Goal: Information Seeking & Learning: Learn about a topic

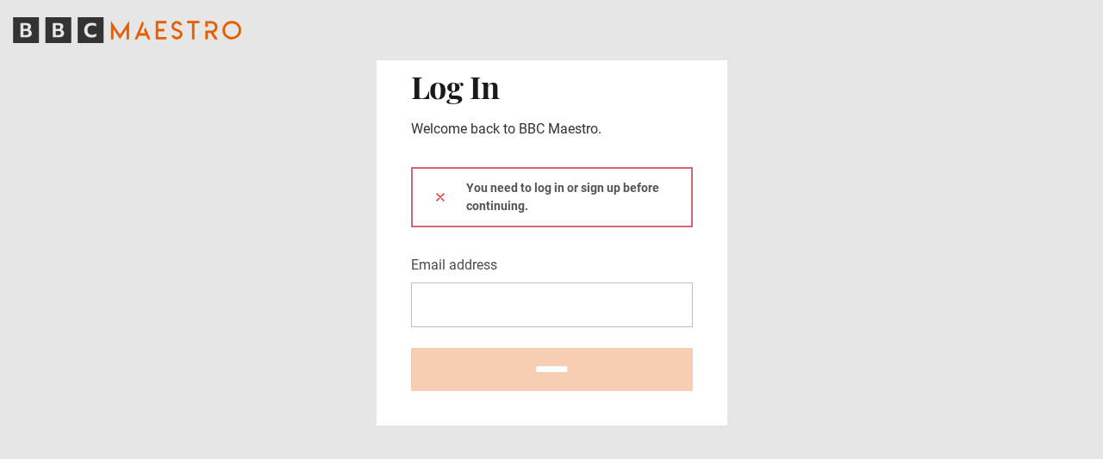
type input "**********"
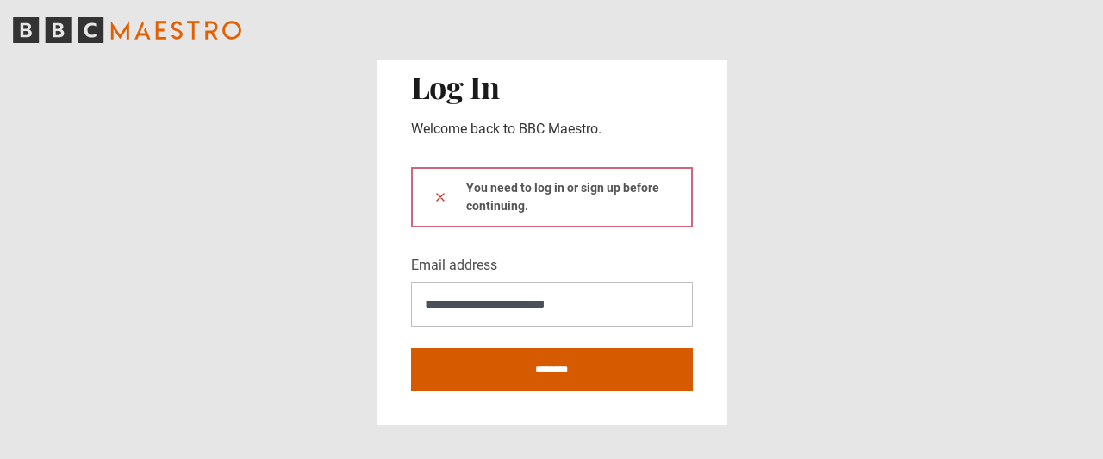
click at [582, 370] on input "********" at bounding box center [552, 369] width 282 height 43
type input "**********"
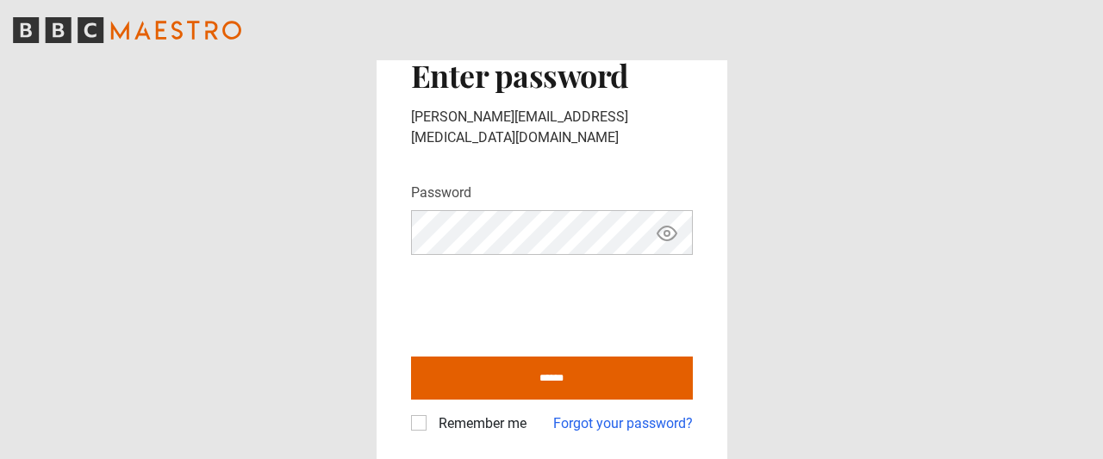
click at [665, 224] on icon "Show password" at bounding box center [667, 233] width 21 height 21
click at [432, 414] on label "Remember me" at bounding box center [479, 424] width 95 height 21
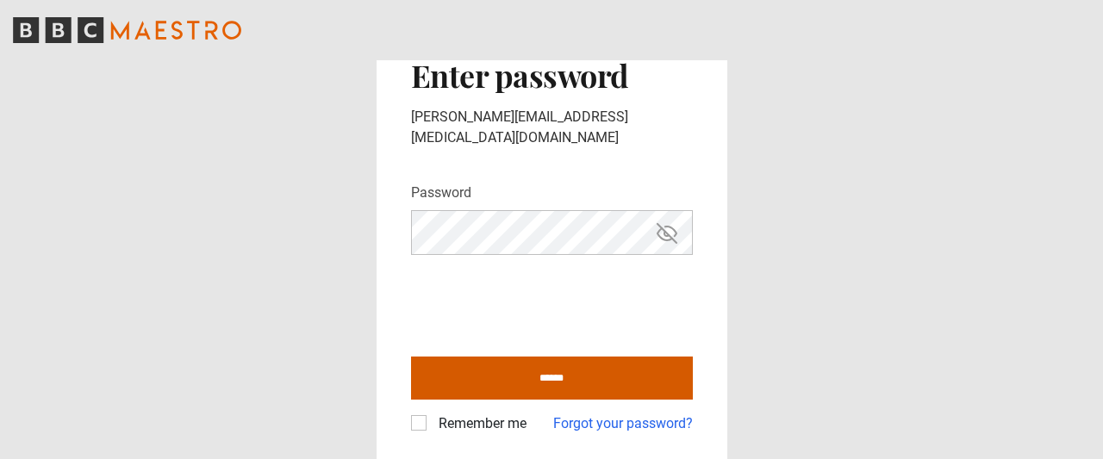
click at [472, 365] on input "******" at bounding box center [552, 378] width 282 height 43
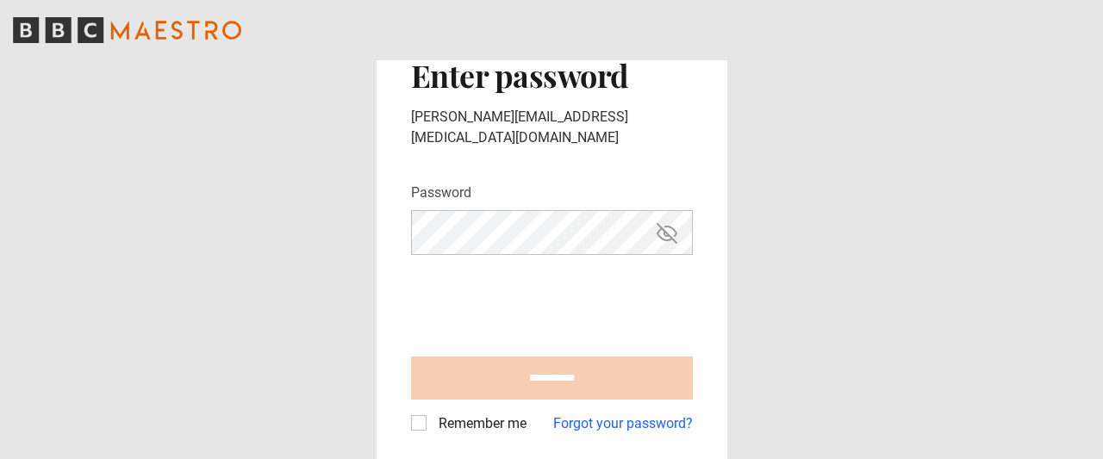
type input "**********"
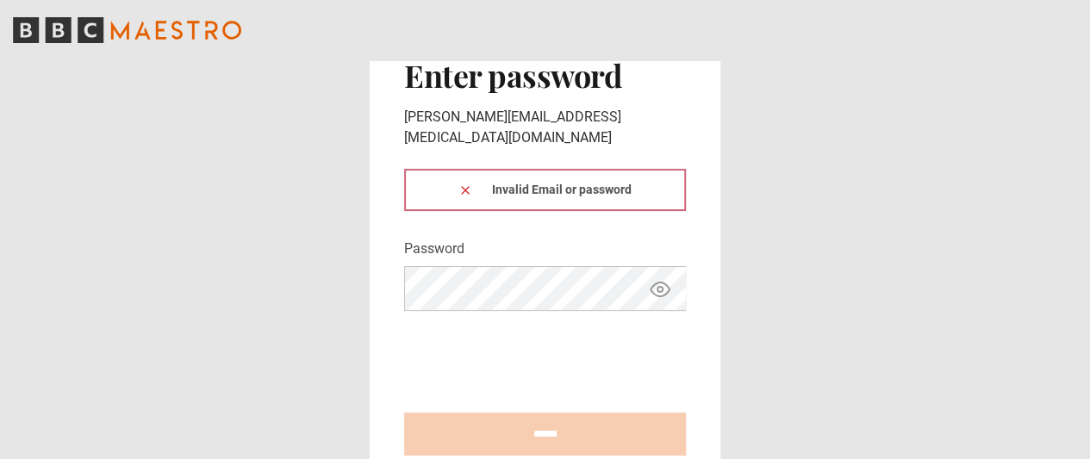
scroll to position [44, 0]
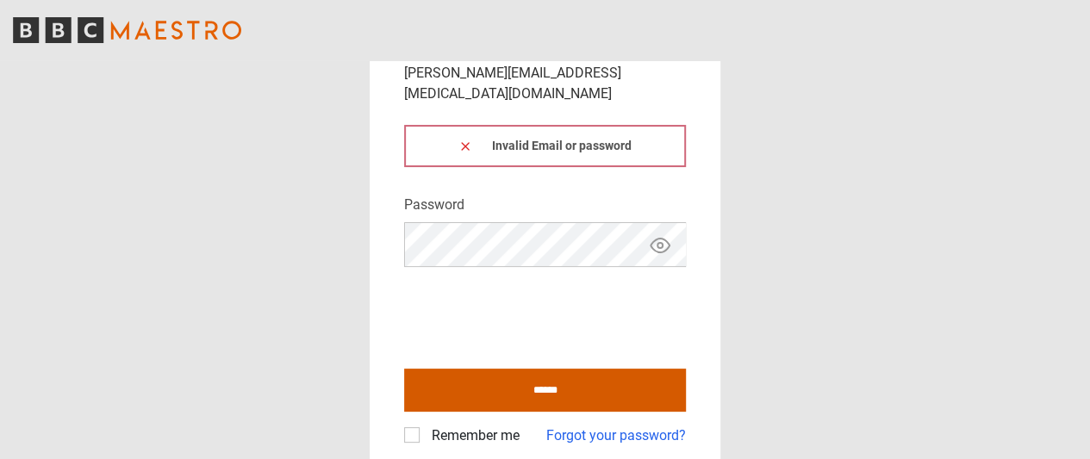
click at [452, 369] on input "******" at bounding box center [545, 390] width 282 height 43
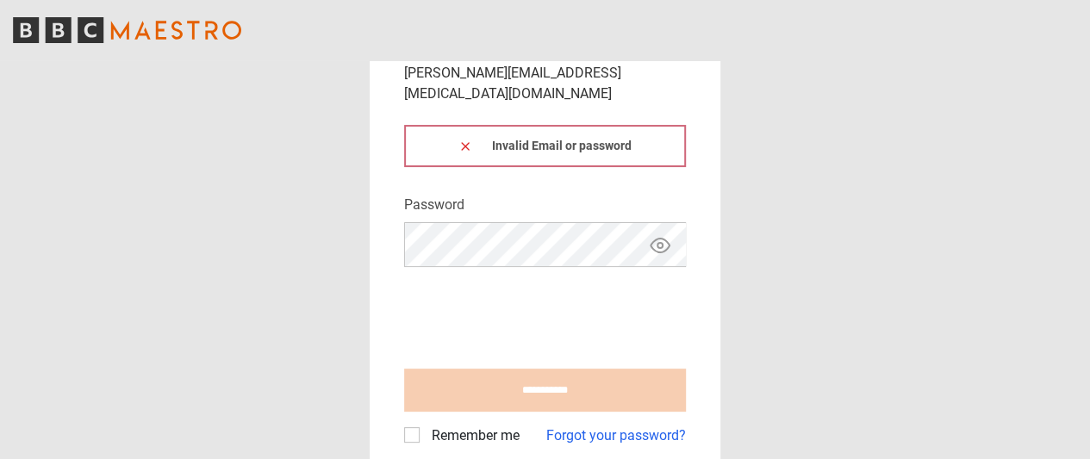
type input "**********"
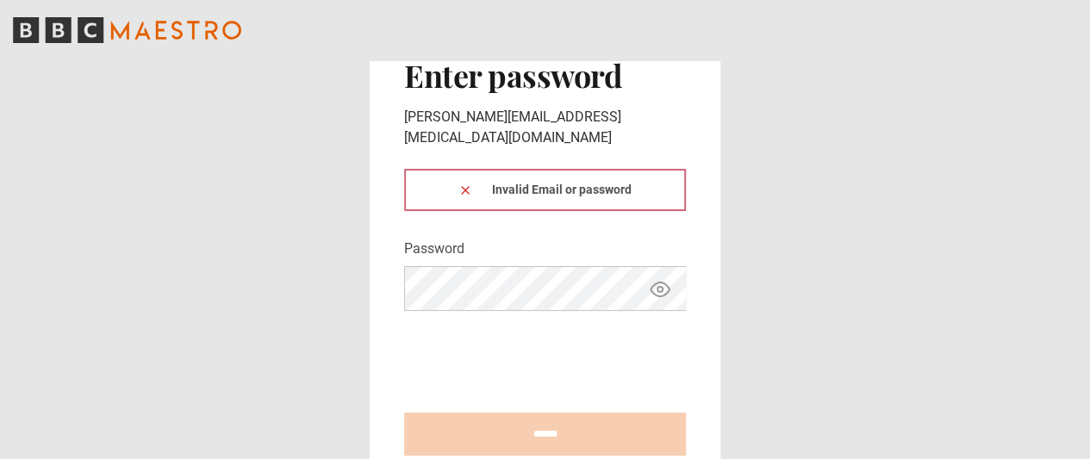
scroll to position [44, 0]
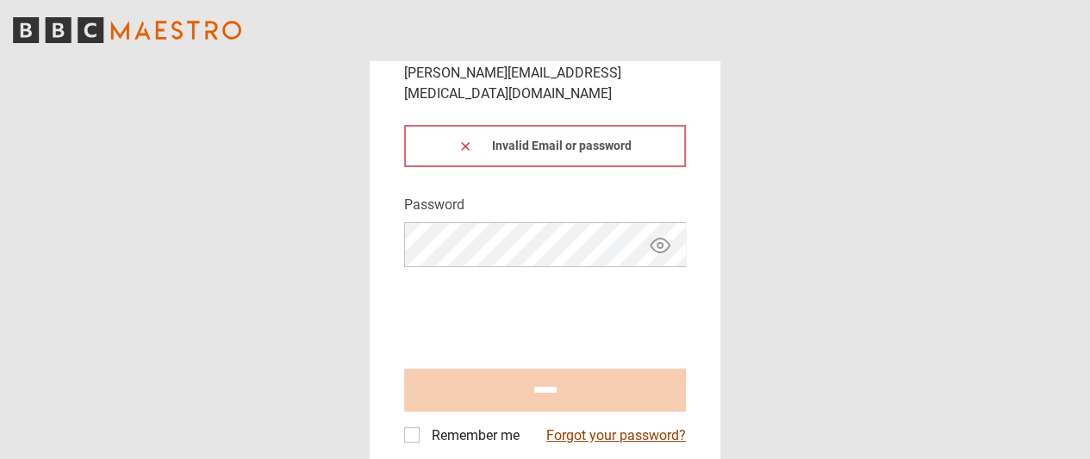
click at [603, 426] on link "Forgot your password?" at bounding box center [617, 436] width 140 height 21
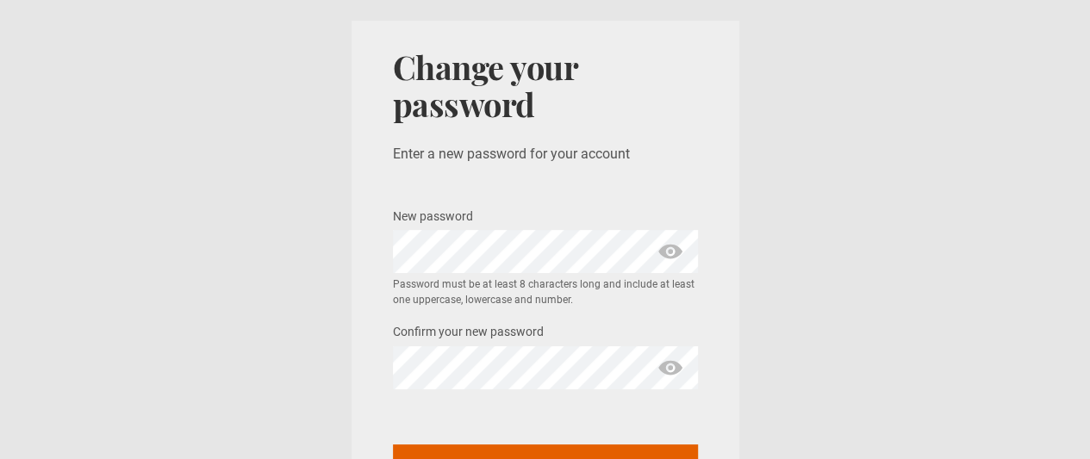
click at [668, 253] on span "show password" at bounding box center [671, 251] width 28 height 43
click at [667, 366] on span "show password" at bounding box center [671, 368] width 28 height 43
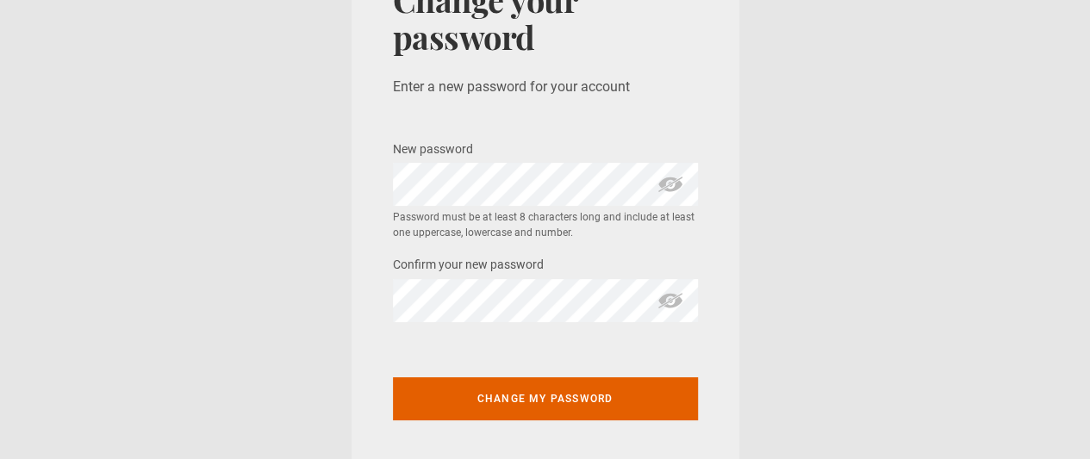
scroll to position [68, 0]
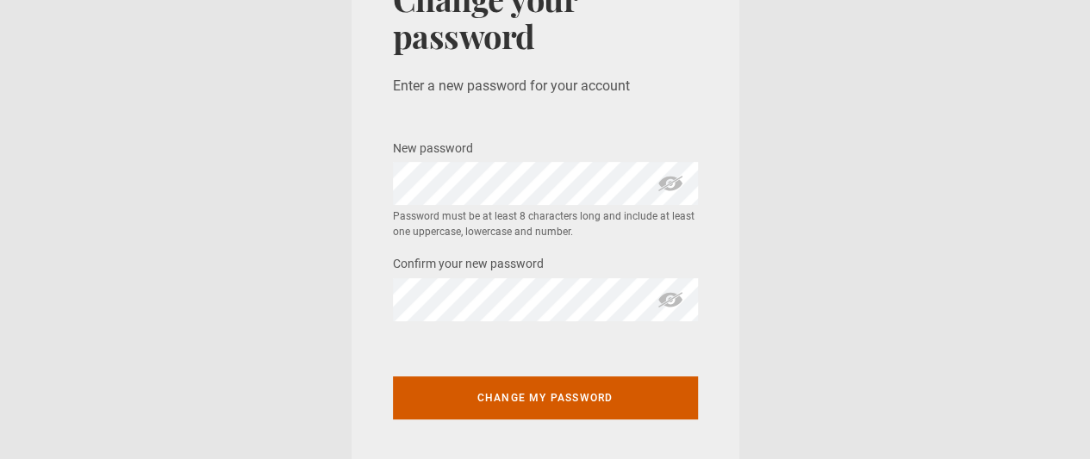
click at [626, 403] on button "Change my password" at bounding box center [545, 398] width 305 height 43
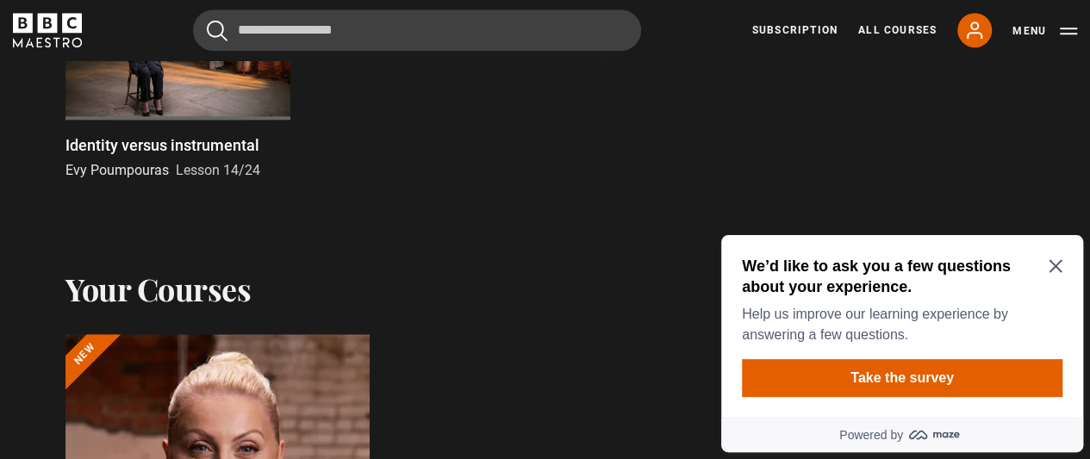
scroll to position [610, 0]
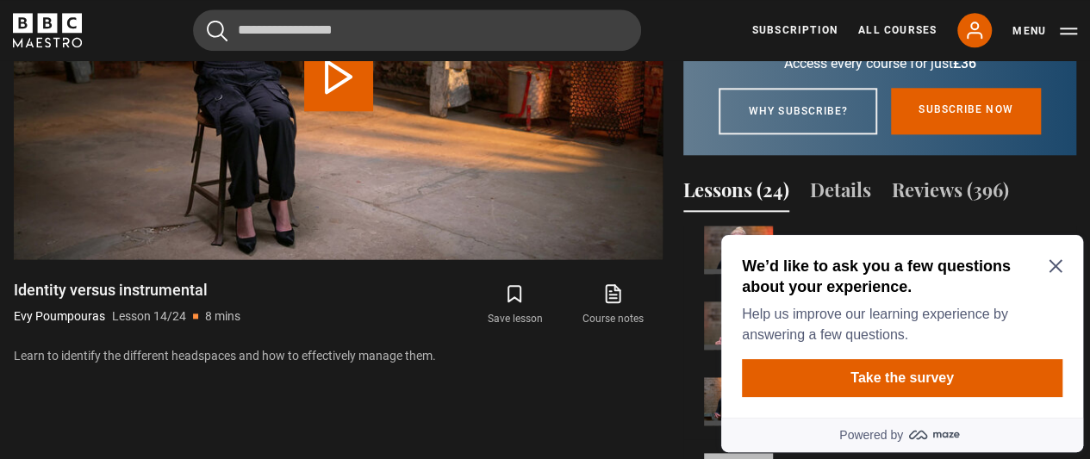
click at [1059, 259] on icon "Close Maze Prompt" at bounding box center [1056, 266] width 14 height 14
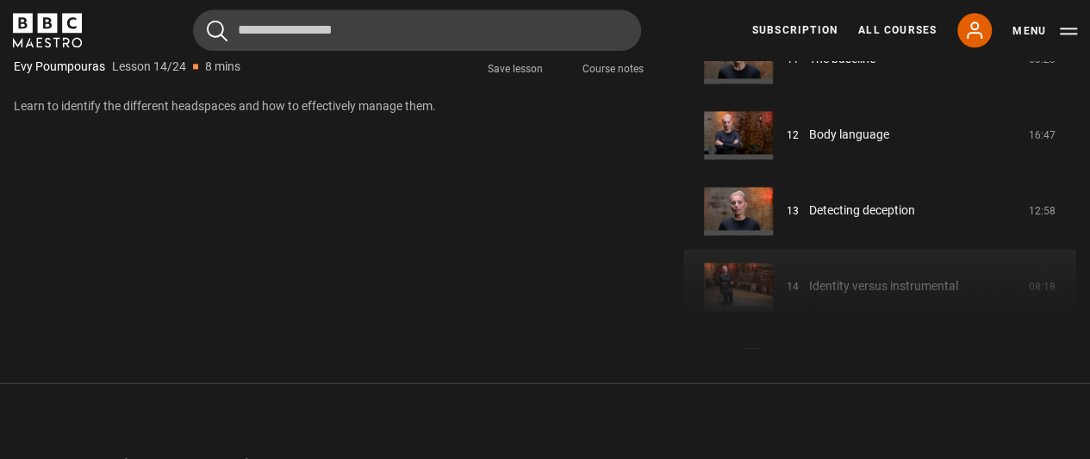
scroll to position [1138, 0]
click at [905, 313] on div "Course trailer 01 Introduction 05:01 02 Part one: understanding you 02:30 03 Se…" at bounding box center [880, 163] width 393 height 372
click at [763, 307] on div "Course trailer 01 Introduction 05:01 02 Part one: understanding you 02:30 03 Se…" at bounding box center [880, 163] width 393 height 372
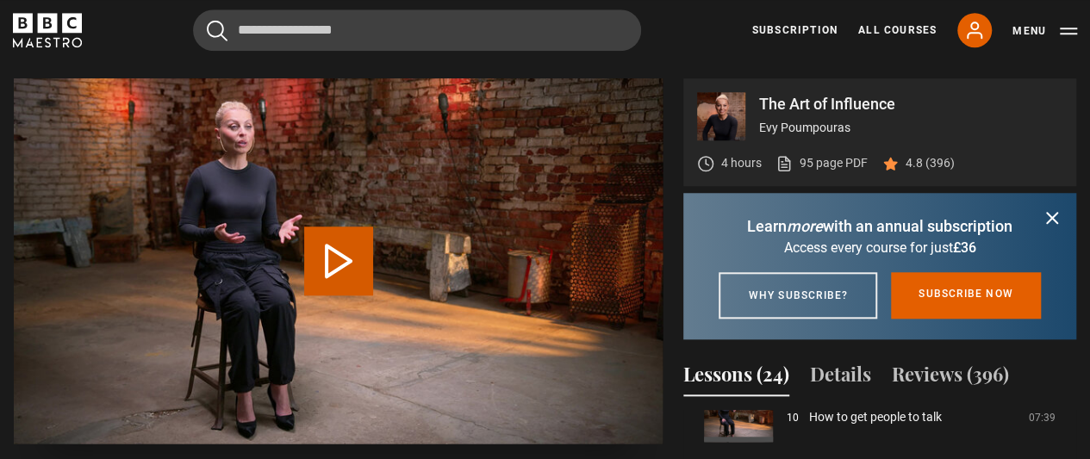
scroll to position [690, 0]
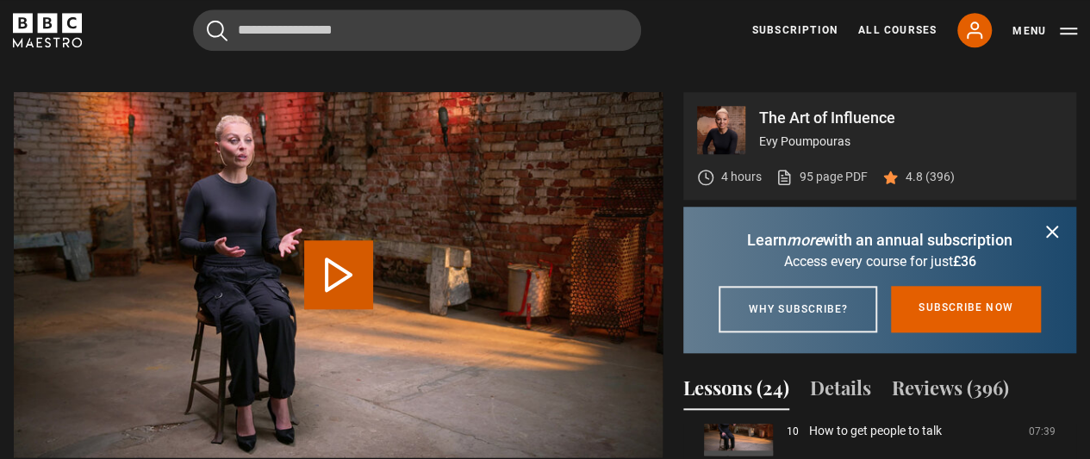
click at [326, 275] on button "Play Lesson Identity versus instrumental" at bounding box center [338, 275] width 69 height 69
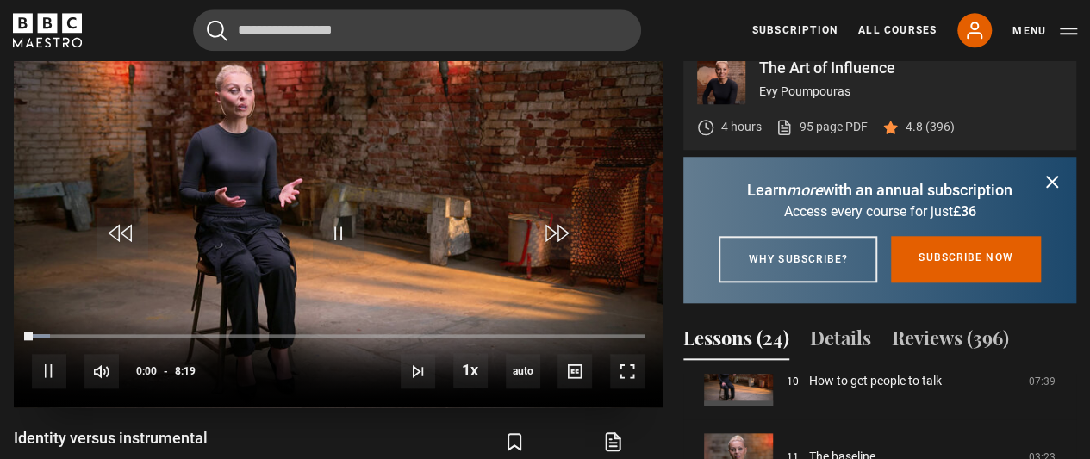
scroll to position [741, 0]
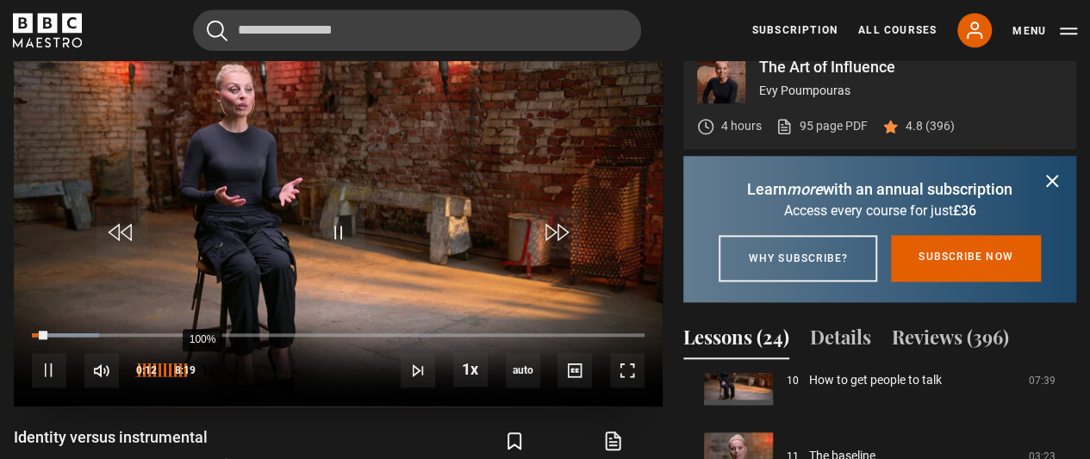
click at [187, 370] on div "100%" at bounding box center [161, 370] width 52 height 34
click at [195, 370] on div "86%" at bounding box center [195, 370] width 1 height 13
click at [63, 358] on span "Video Player" at bounding box center [49, 370] width 34 height 34
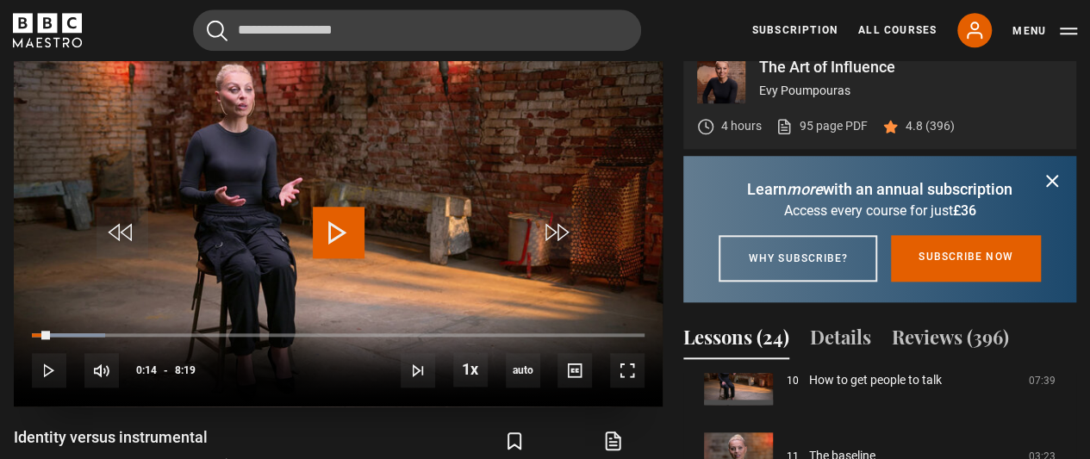
click at [342, 216] on span "Video Player" at bounding box center [339, 233] width 52 height 52
click at [1052, 172] on icon "submit" at bounding box center [1052, 181] width 21 height 21
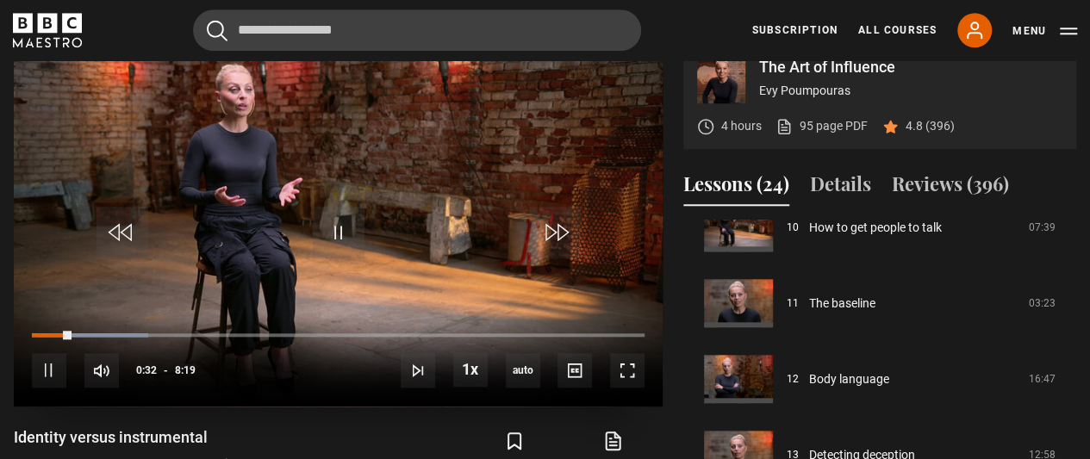
click at [484, 340] on div "10s Skip Back 10 seconds Pause 10s Skip Forward 10 seconds Loaded : 19.06% 0:42…" at bounding box center [338, 359] width 649 height 96
click at [478, 375] on span "Video Player" at bounding box center [470, 370] width 34 height 34
click at [479, 346] on span "0.5x" at bounding box center [473, 342] width 23 height 14
click at [579, 374] on span "Video Player" at bounding box center [575, 370] width 34 height 34
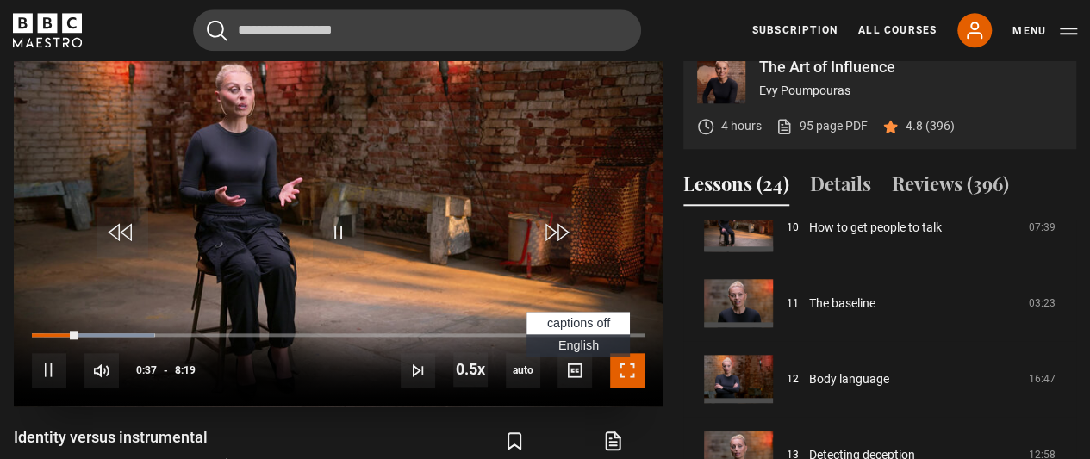
click at [614, 375] on span "Video Player" at bounding box center [627, 370] width 34 height 34
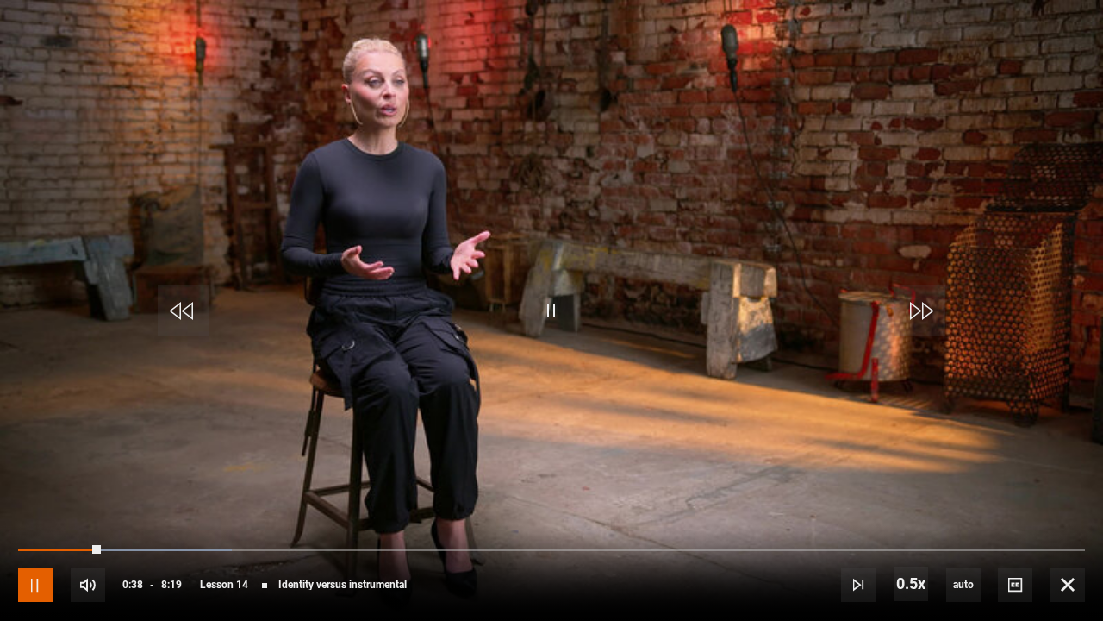
click at [42, 459] on span "Video Player" at bounding box center [35, 584] width 34 height 34
click at [89, 459] on span "Video Player" at bounding box center [88, 584] width 34 height 34
click at [173, 459] on div "95%" at bounding box center [148, 584] width 52 height 13
click at [28, 459] on span "Video Player" at bounding box center [35, 584] width 34 height 34
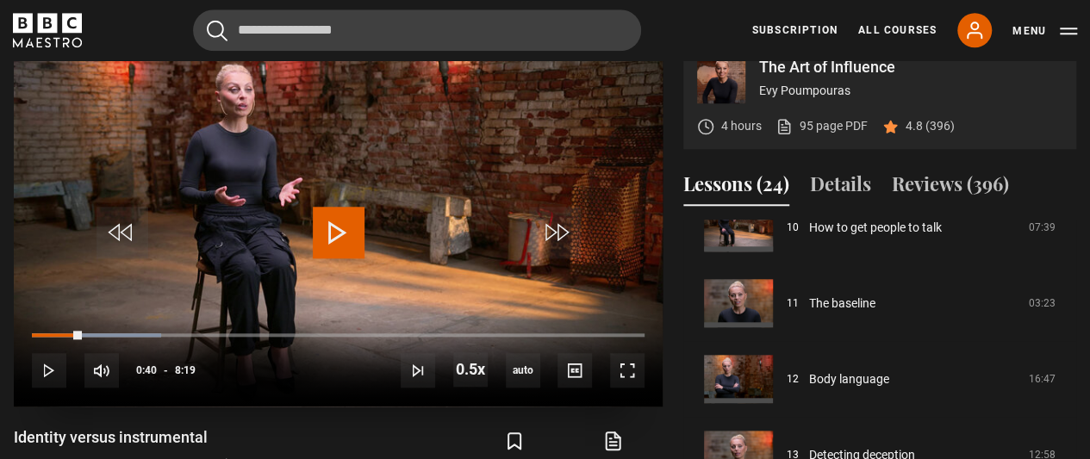
click at [350, 248] on span "Video Player" at bounding box center [339, 233] width 52 height 52
drag, startPoint x: 77, startPoint y: 339, endPoint x: 13, endPoint y: 327, distance: 64.9
click at [13, 327] on div "The Art of Influence Evy Poumpouras 4 hours 95 page PDF (opens in new tab) 4.8 …" at bounding box center [545, 316] width 1090 height 551
drag, startPoint x: 80, startPoint y: 336, endPoint x: 17, endPoint y: 328, distance: 63.4
click at [17, 328] on div "10s Skip Back 10 seconds Play 10s Skip Forward 10 seconds Loaded : 6.02% 0:00 0…" at bounding box center [338, 359] width 649 height 96
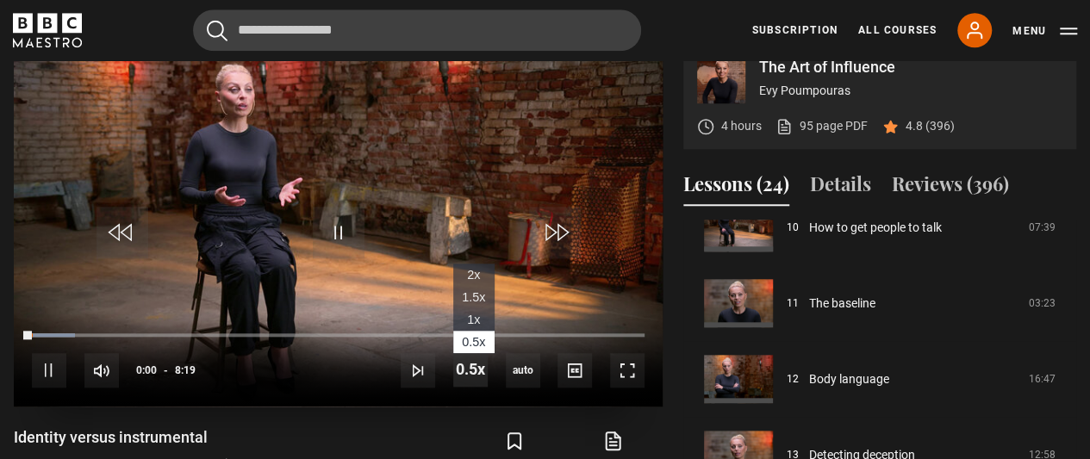
click at [458, 366] on span "Video Player" at bounding box center [470, 370] width 34 height 34
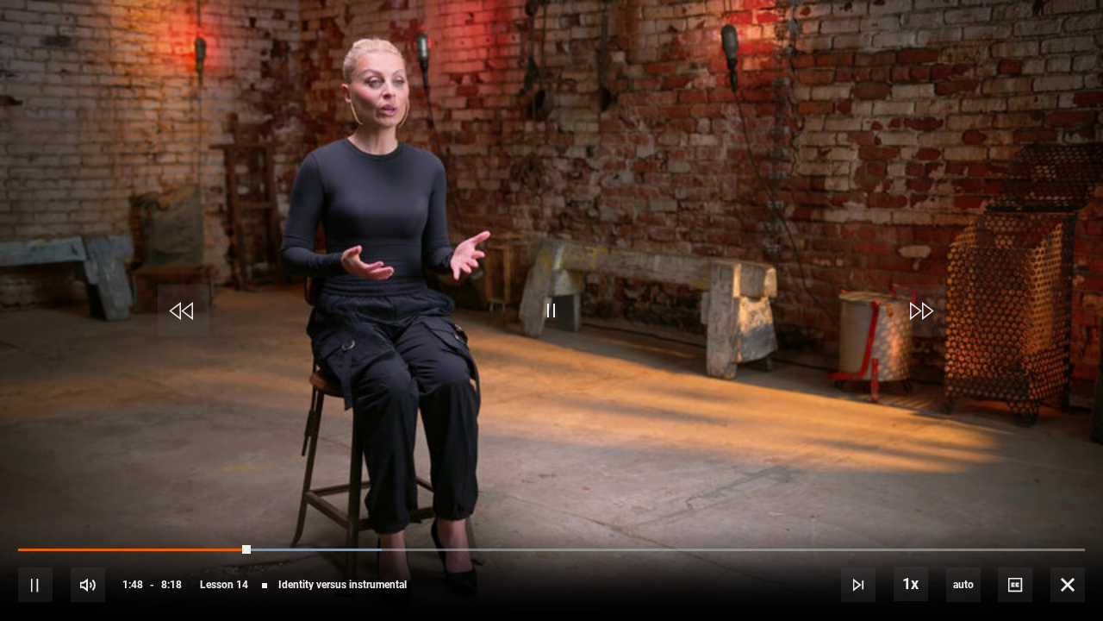
click at [865, 459] on div "10s Skip Back 10 seconds Pause 10s Skip Forward 10 seconds Loaded : 34.13% 6:43…" at bounding box center [551, 573] width 1103 height 96
click at [390, 459] on div "10s Skip Back 10 seconds Pause 10s Skip Forward 10 seconds Loaded : 35.13% 6:43…" at bounding box center [551, 573] width 1103 height 96
click at [908, 315] on span "Video Player" at bounding box center [920, 310] width 52 height 52
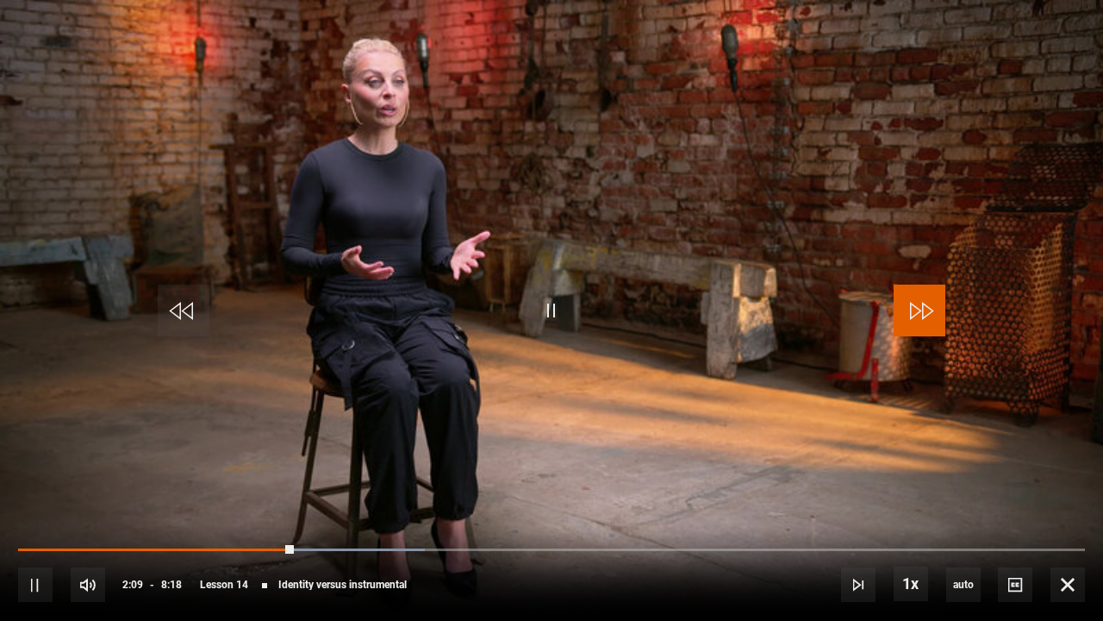
click at [908, 315] on span "Video Player" at bounding box center [920, 310] width 52 height 52
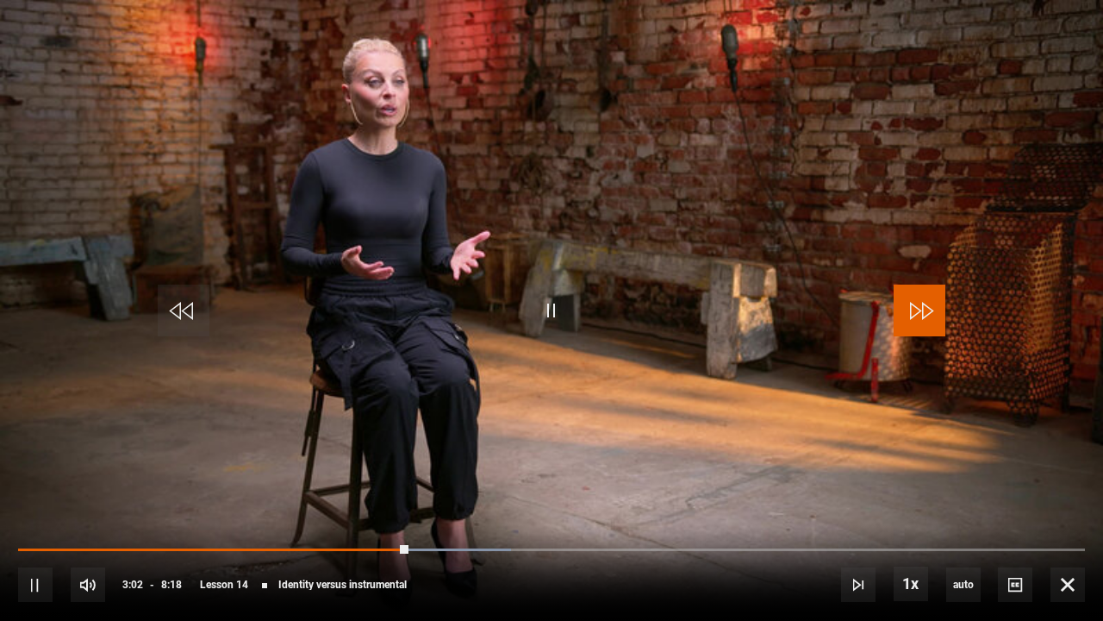
click at [908, 315] on span "Video Player" at bounding box center [920, 310] width 52 height 52
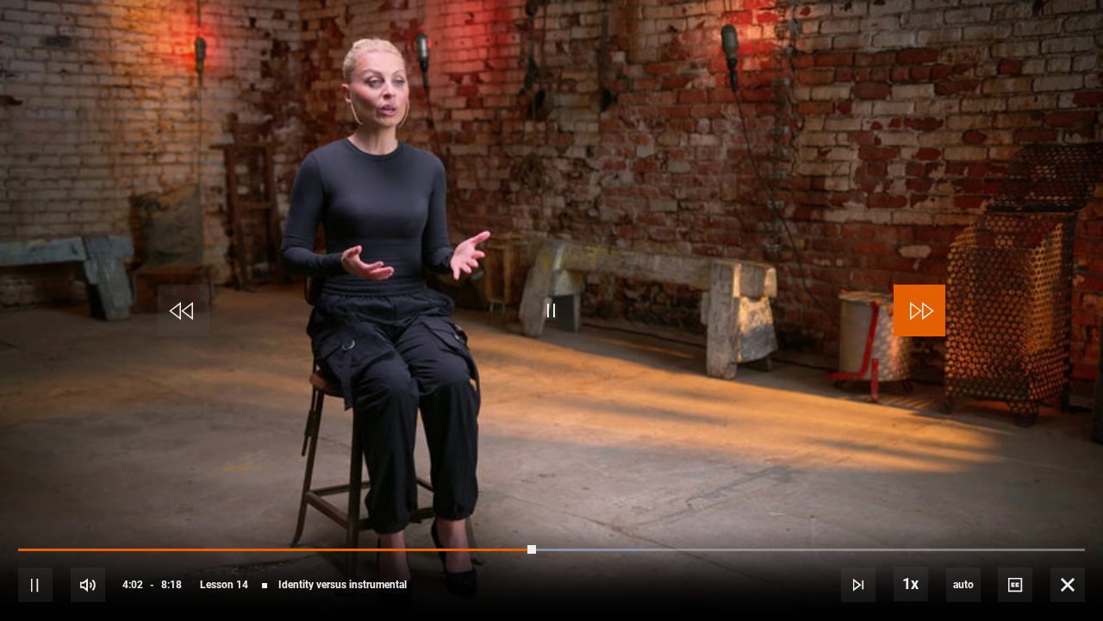
click at [908, 315] on span "Video Player" at bounding box center [920, 310] width 52 height 52
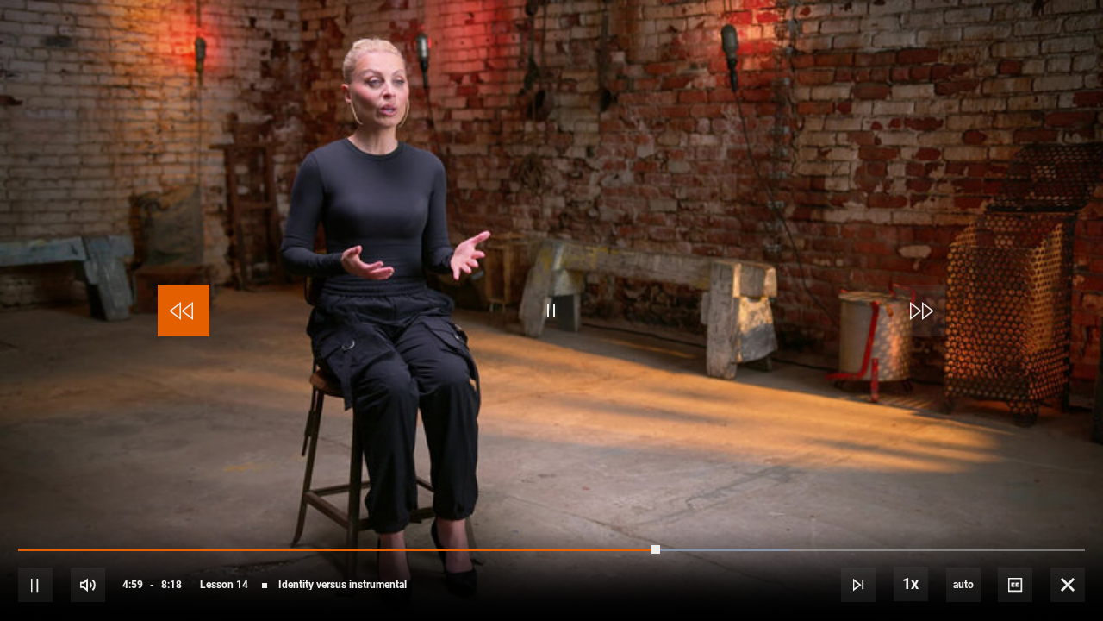
click at [196, 309] on span "Video Player" at bounding box center [184, 310] width 52 height 52
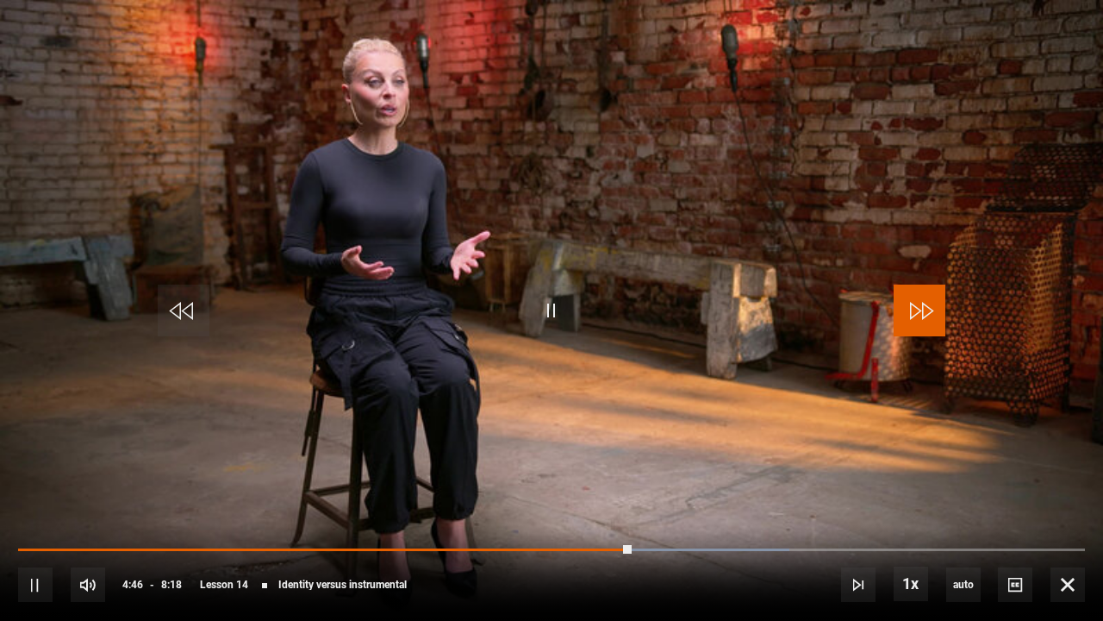
click at [910, 286] on span "Video Player" at bounding box center [920, 310] width 52 height 52
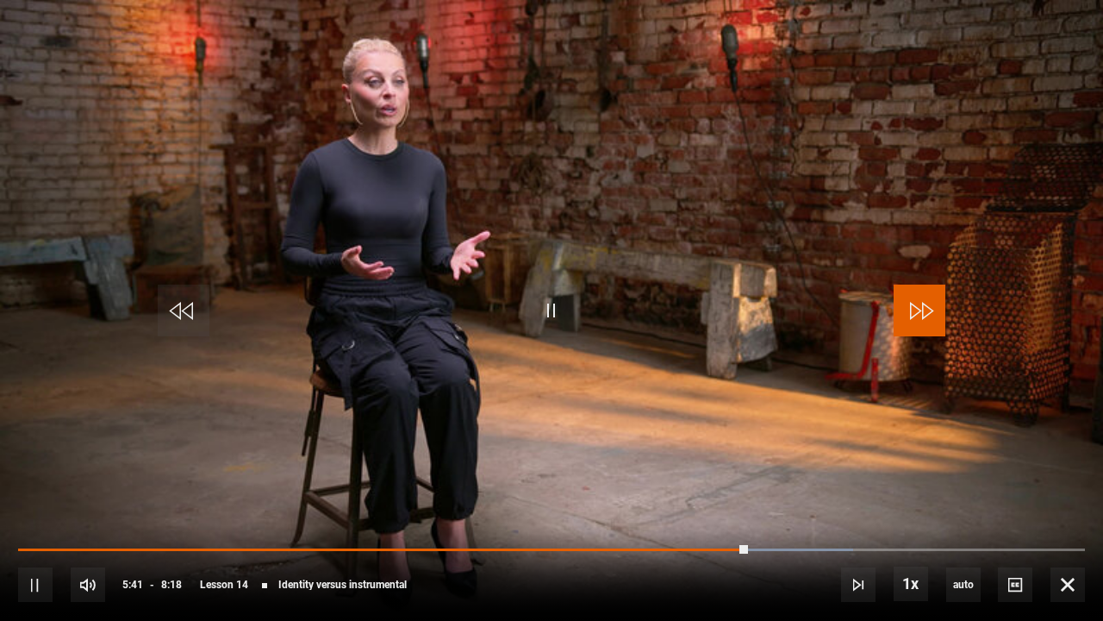
click at [910, 286] on span "Video Player" at bounding box center [920, 310] width 52 height 52
click at [915, 286] on span "Video Player" at bounding box center [920, 310] width 52 height 52
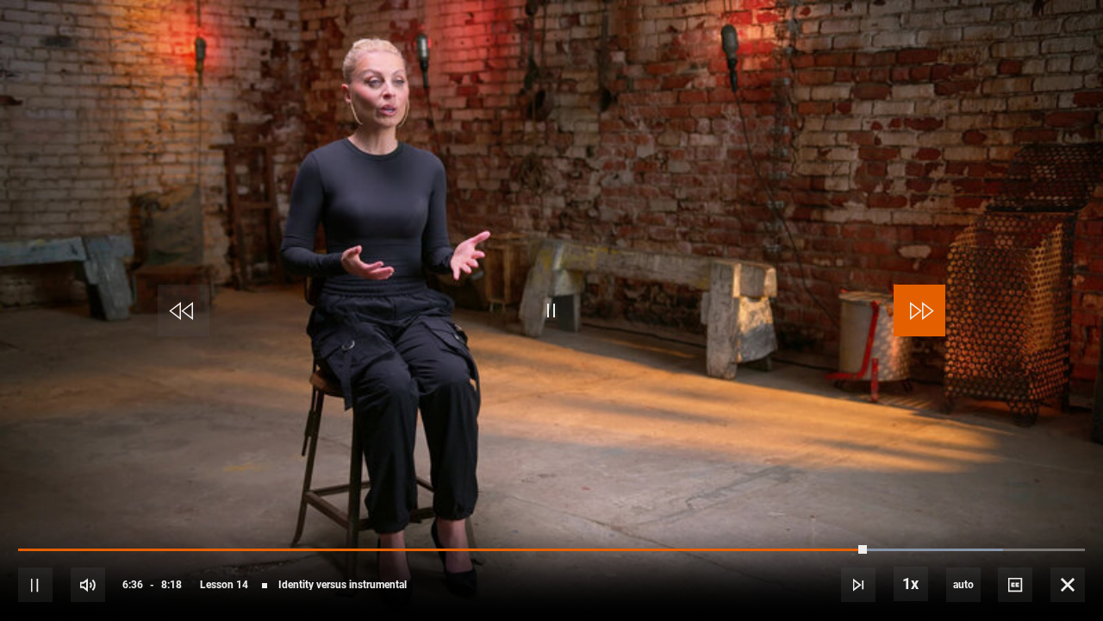
click at [915, 286] on span "Video Player" at bounding box center [920, 310] width 52 height 52
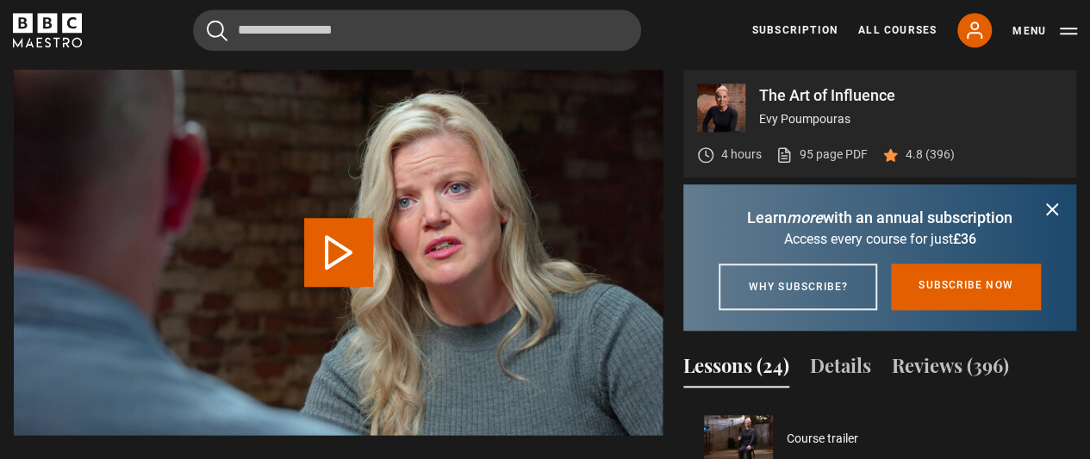
scroll to position [1062, 0]
click at [1052, 210] on icon "submit" at bounding box center [1052, 209] width 21 height 21
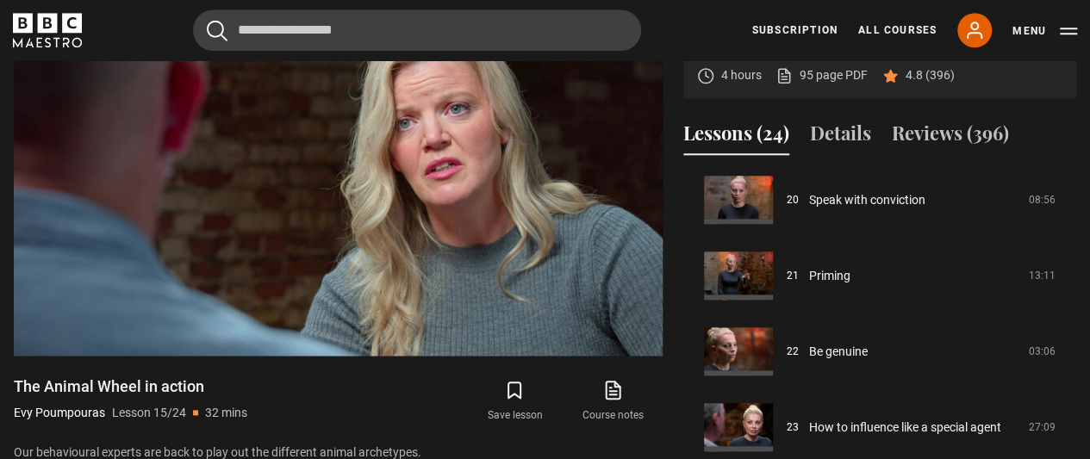
scroll to position [803, 0]
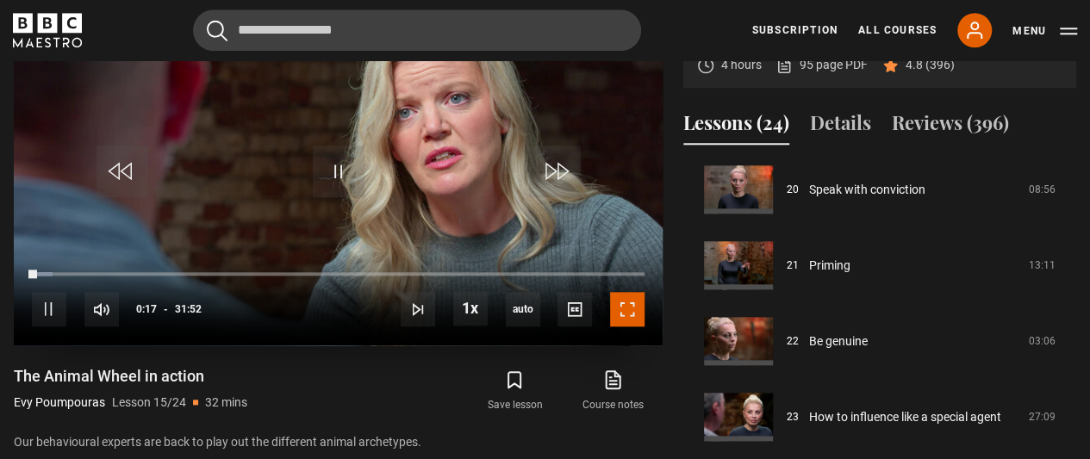
click at [633, 318] on span "Video Player" at bounding box center [627, 309] width 34 height 34
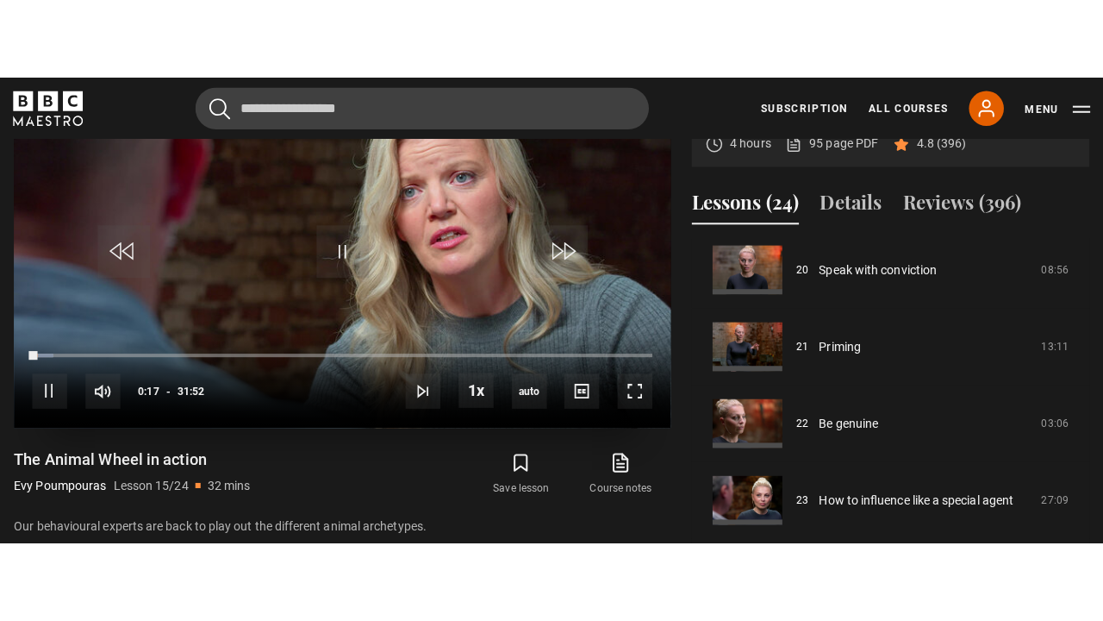
scroll to position [782, 0]
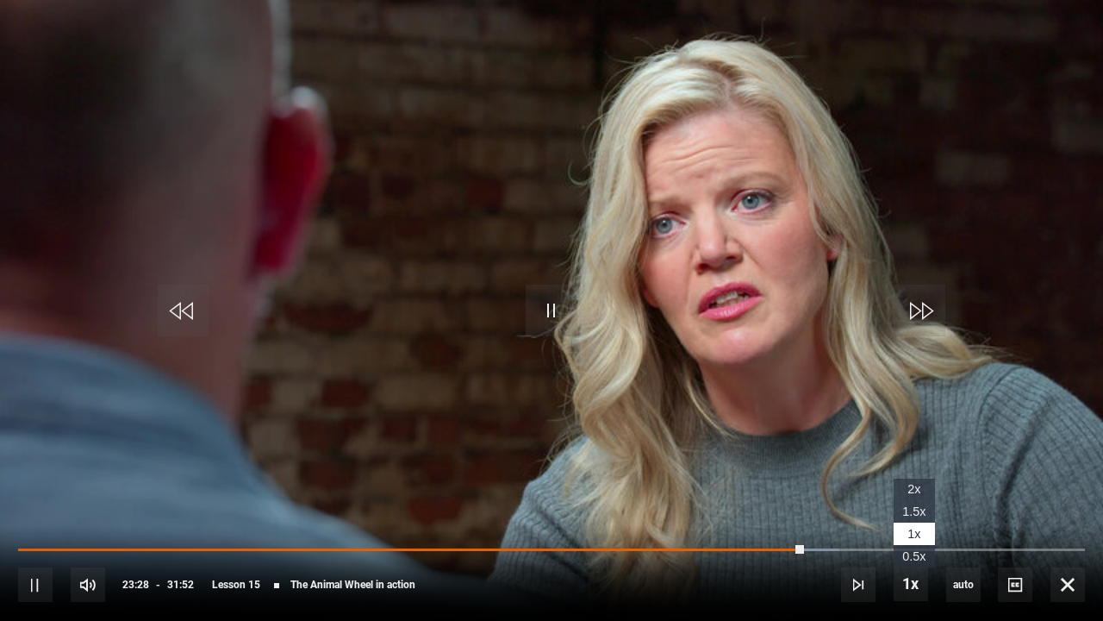
click at [928, 459] on li "1.5x" at bounding box center [914, 511] width 41 height 22
click at [922, 459] on li "1x" at bounding box center [914, 533] width 41 height 22
click at [922, 459] on span "1.5x" at bounding box center [914, 511] width 23 height 14
click at [930, 459] on li "2x" at bounding box center [914, 489] width 41 height 22
click at [923, 459] on span "1.5x" at bounding box center [914, 511] width 23 height 14
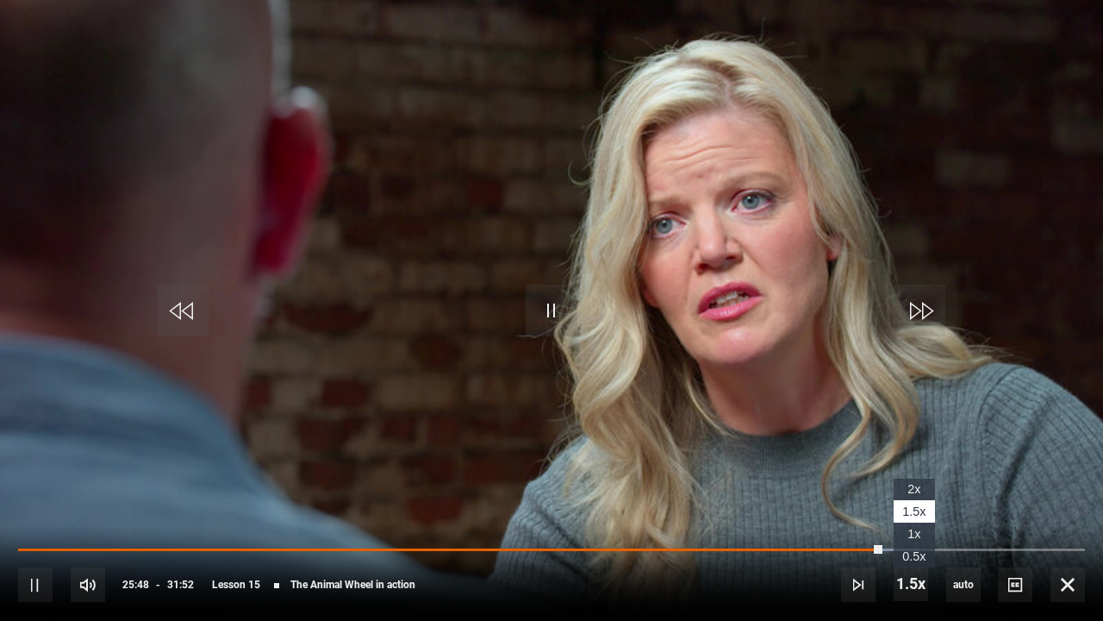
click at [918, 459] on li "1x" at bounding box center [914, 533] width 41 height 22
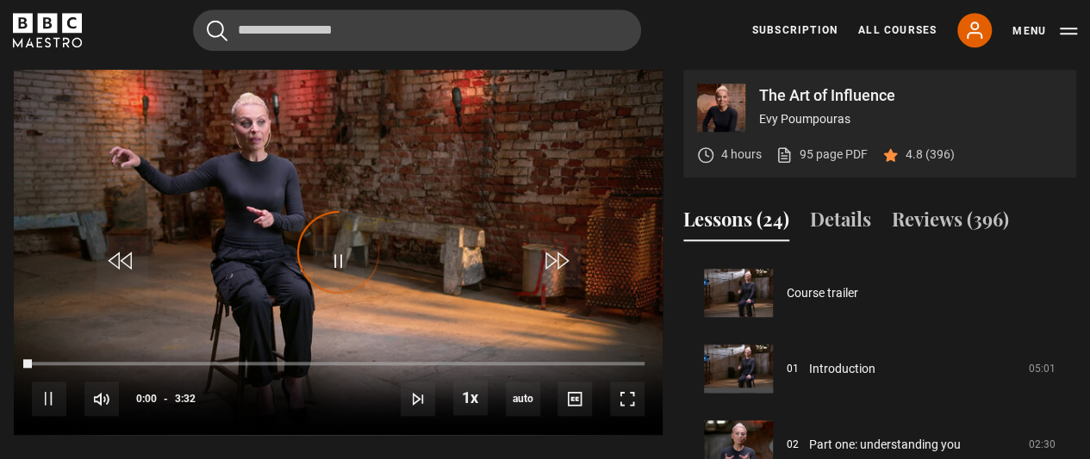
scroll to position [1138, 0]
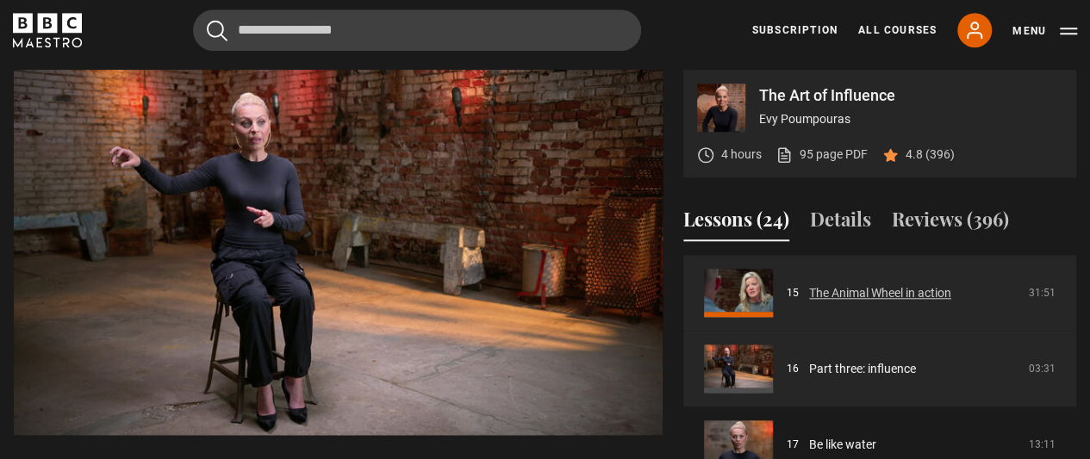
drag, startPoint x: 995, startPoint y: 445, endPoint x: 995, endPoint y: 325, distance: 119.8
drag, startPoint x: 995, startPoint y: 325, endPoint x: 767, endPoint y: 272, distance: 233.8
click at [809, 284] on link "The Animal Wheel in action" at bounding box center [880, 293] width 142 height 18
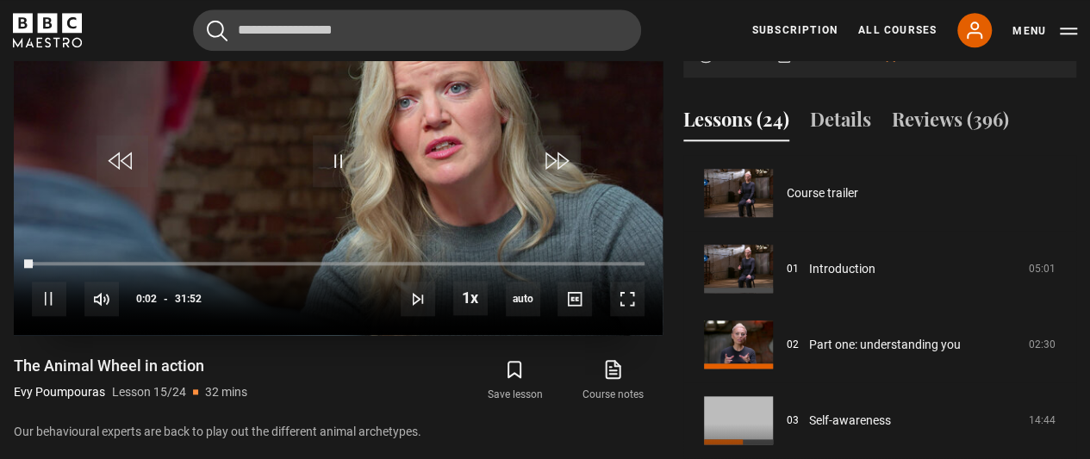
click at [571, 265] on div "10s Skip Back 10 seconds Pause 10s Skip Forward 10 seconds Loaded : 0.31% 28:00…" at bounding box center [338, 288] width 649 height 96
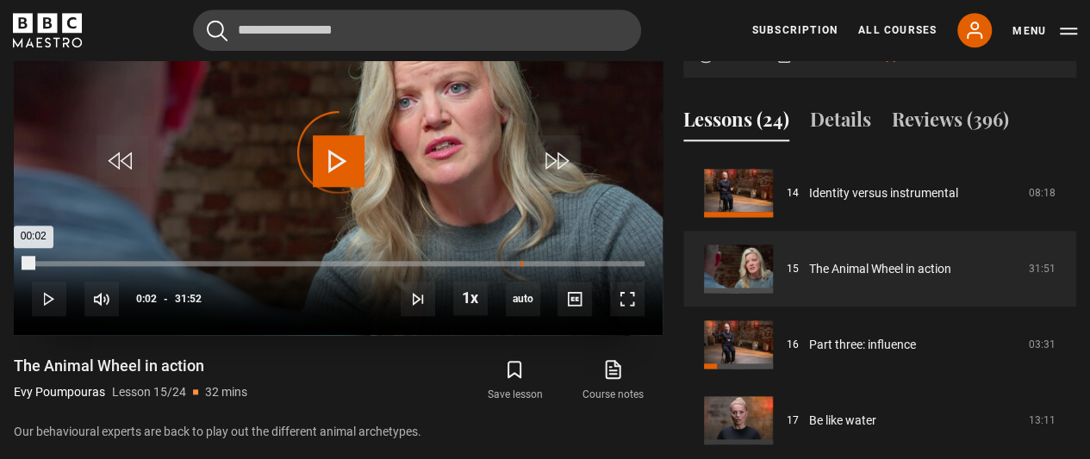
drag, startPoint x: 83, startPoint y: 256, endPoint x: 521, endPoint y: 265, distance: 438.0
click at [521, 265] on div "Loaded : 0.00% 25:24 00:02" at bounding box center [338, 263] width 613 height 5
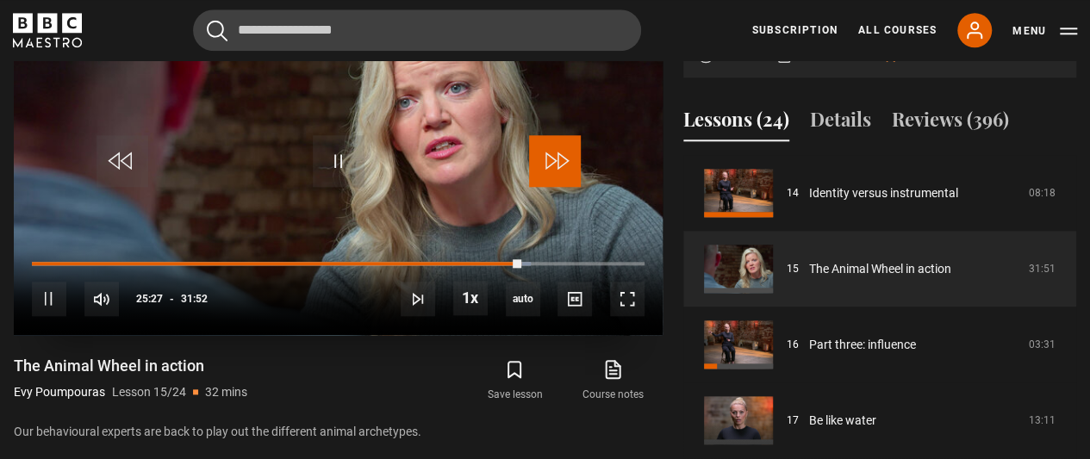
click at [572, 151] on span "Video Player" at bounding box center [555, 161] width 52 height 52
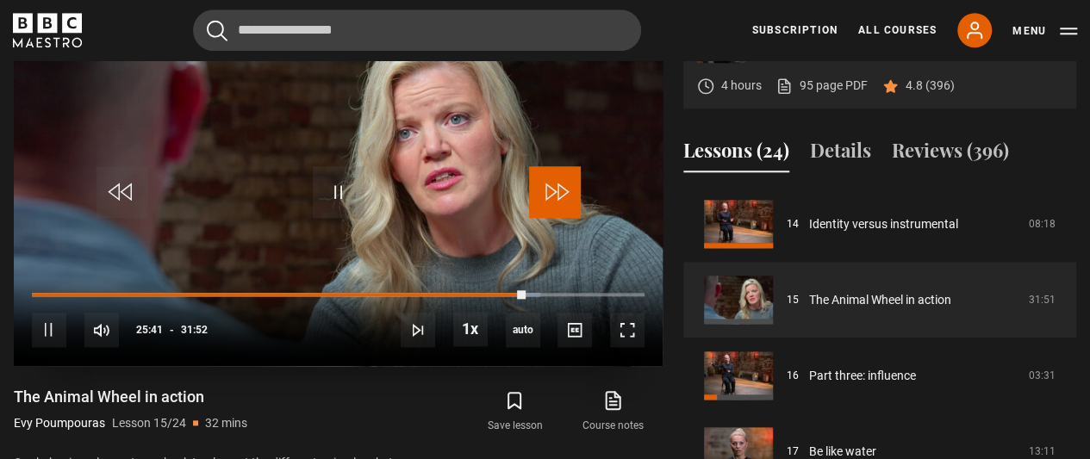
click at [557, 185] on span "Video Player" at bounding box center [555, 192] width 52 height 52
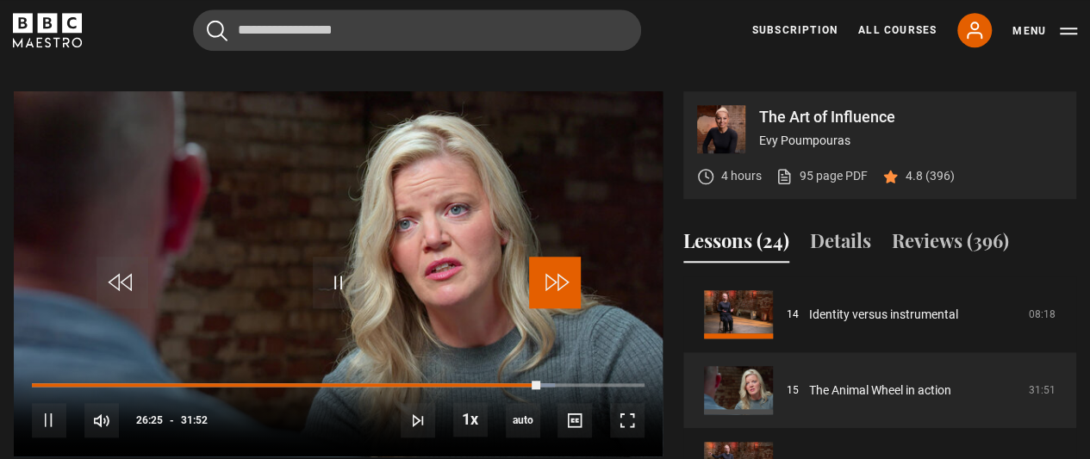
click at [547, 274] on span "Video Player" at bounding box center [555, 283] width 52 height 52
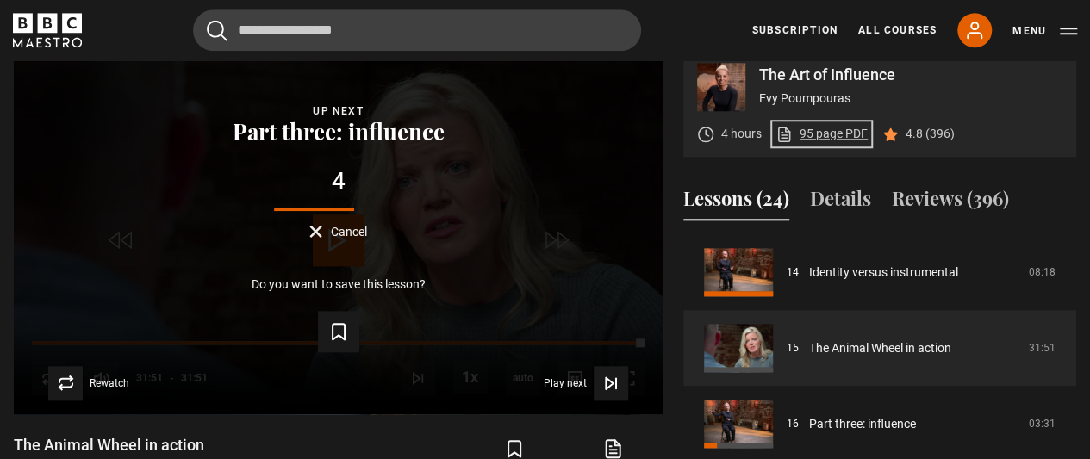
click at [826, 134] on link "95 page PDF (opens in new tab)" at bounding box center [822, 134] width 92 height 18
